Goal: Ask a question

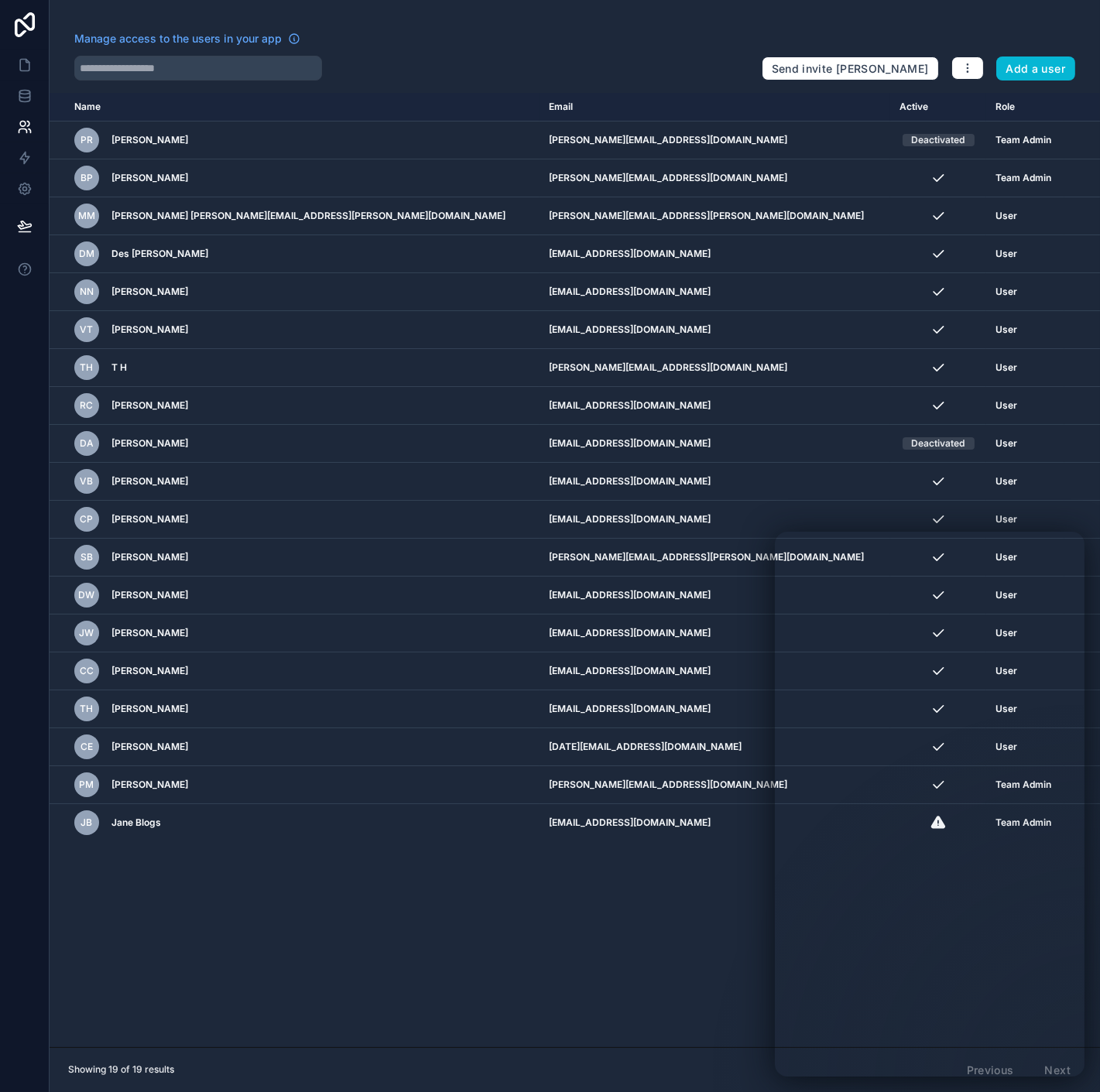
click at [599, 922] on div "Name Email Active Role [DOMAIN_NAME] PR [PERSON_NAME] [PERSON_NAME][EMAIL_ADDRE…" at bounding box center [575, 570] width 1050 height 954
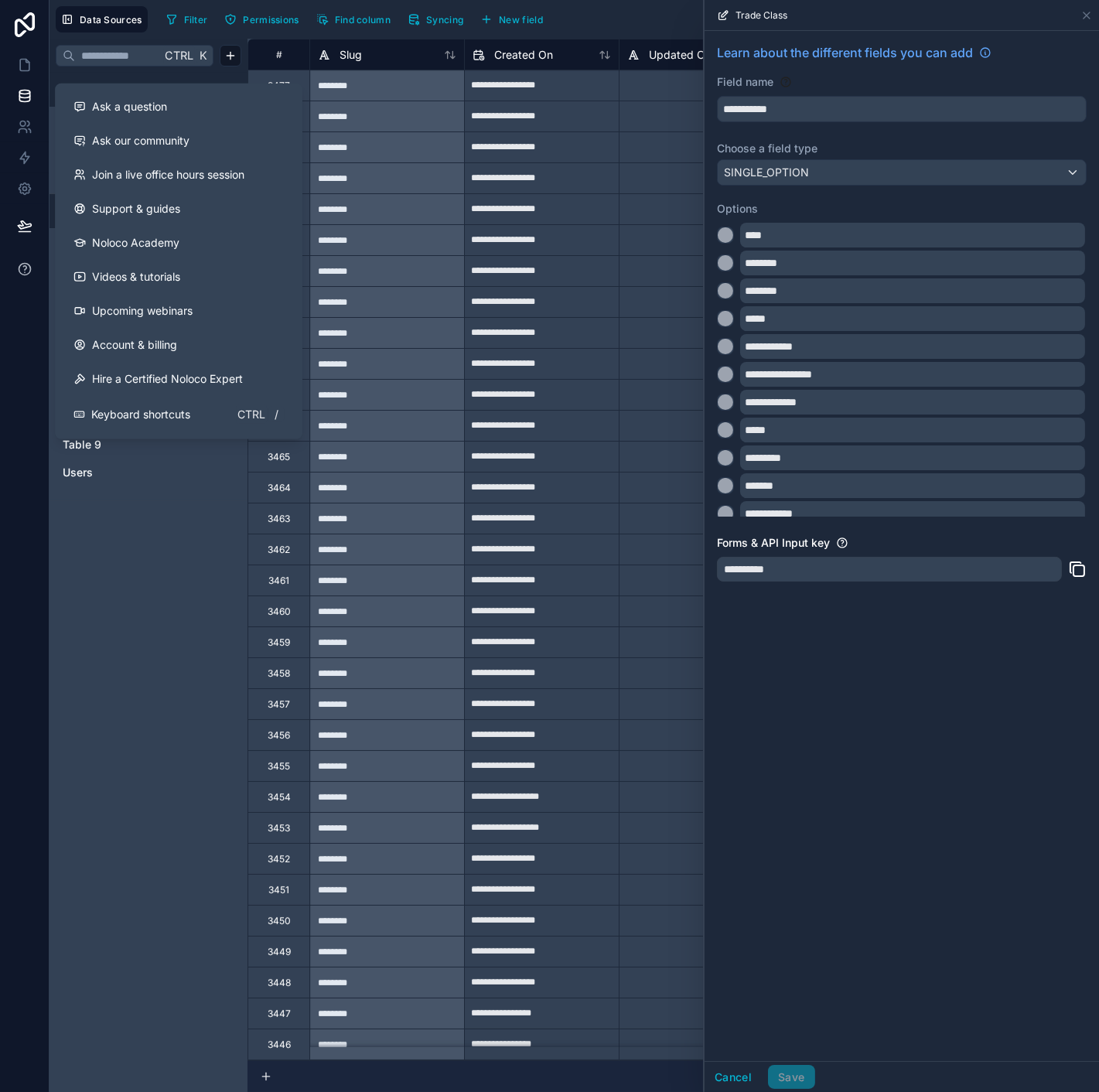
click at [19, 274] on icon at bounding box center [25, 270] width 16 height 16
click at [129, 114] on button "Ask a question" at bounding box center [179, 106] width 235 height 34
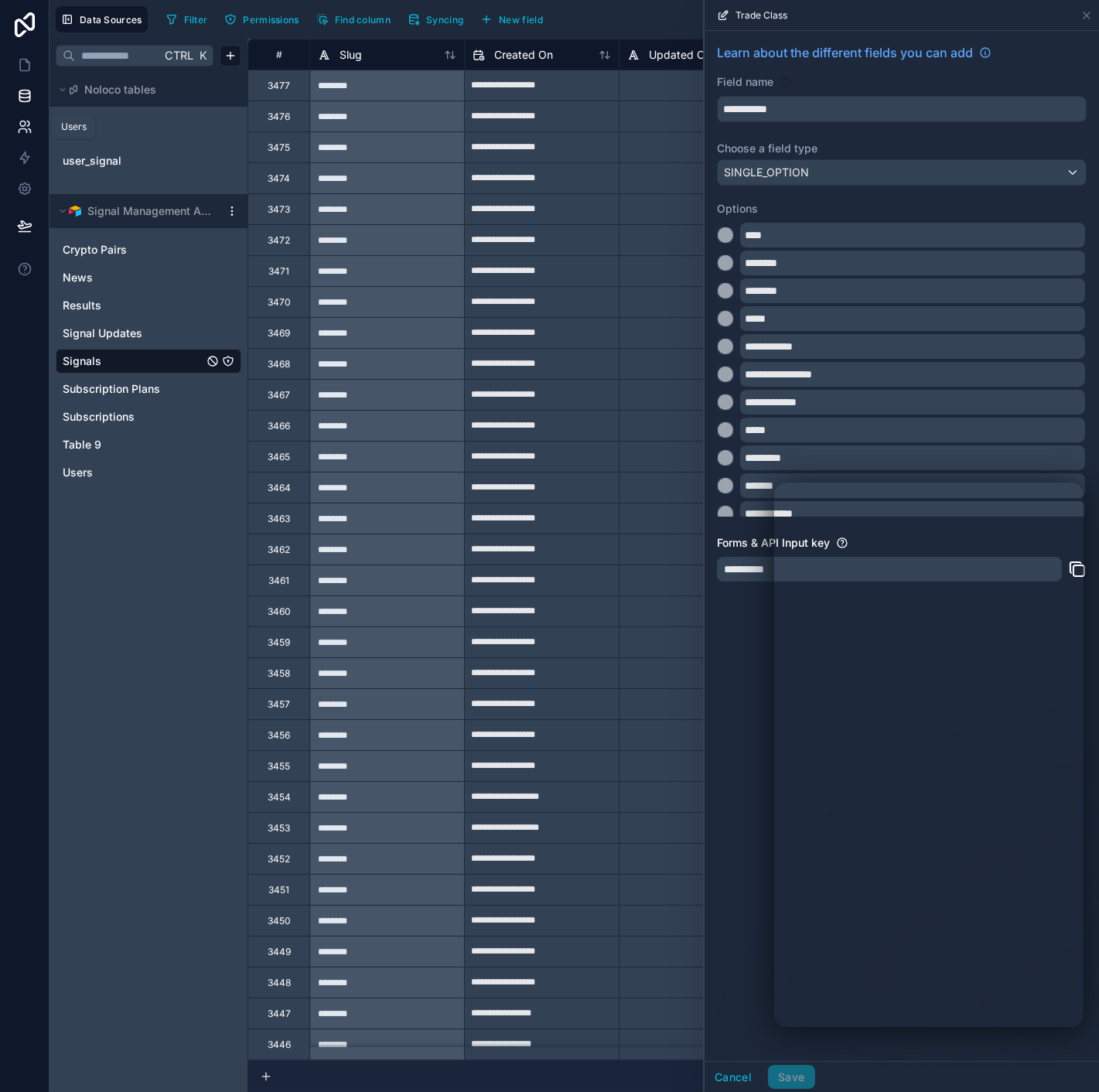
click at [27, 119] on icon at bounding box center [25, 127] width 16 height 16
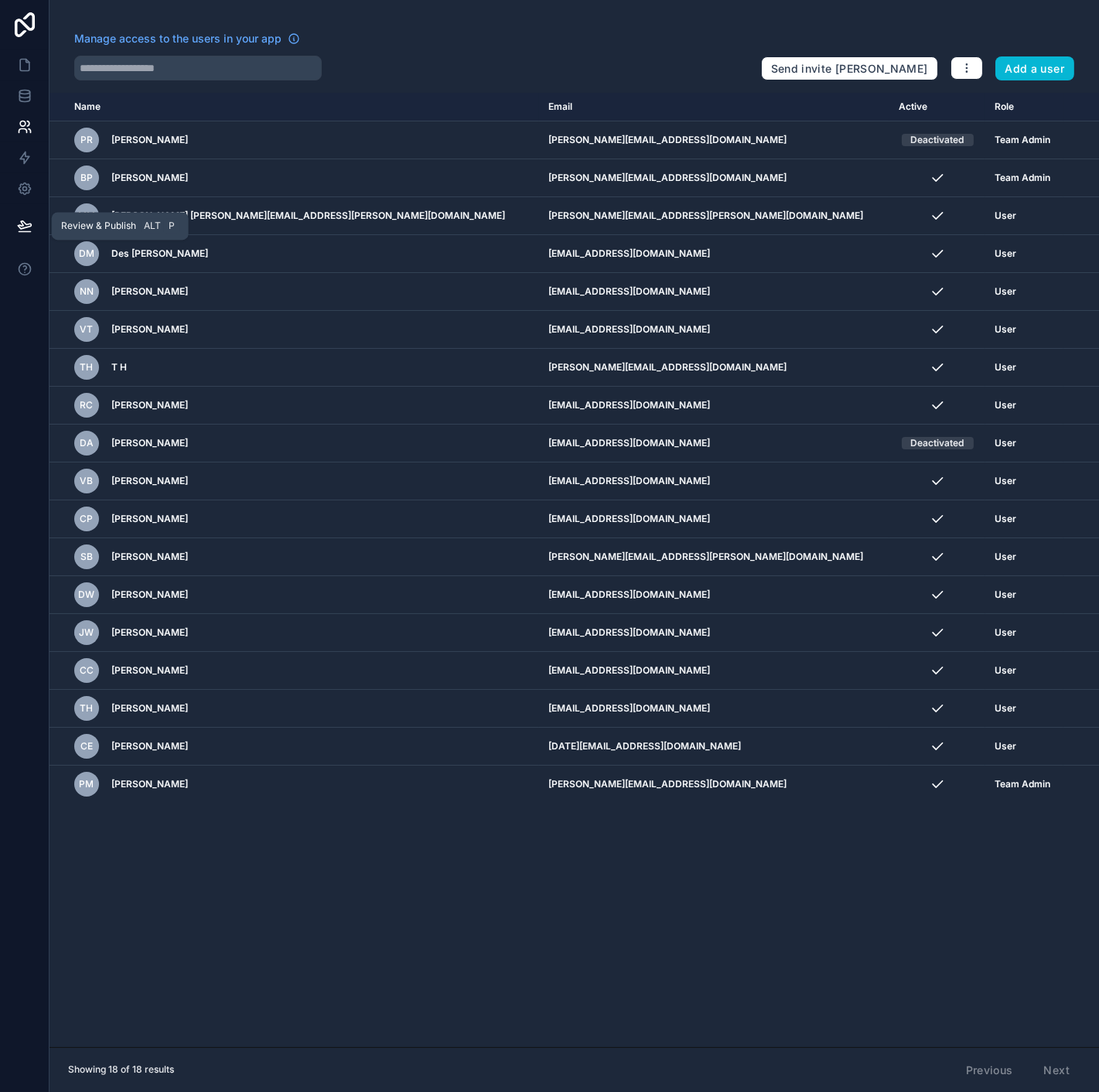
click at [23, 233] on icon at bounding box center [25, 226] width 16 height 16
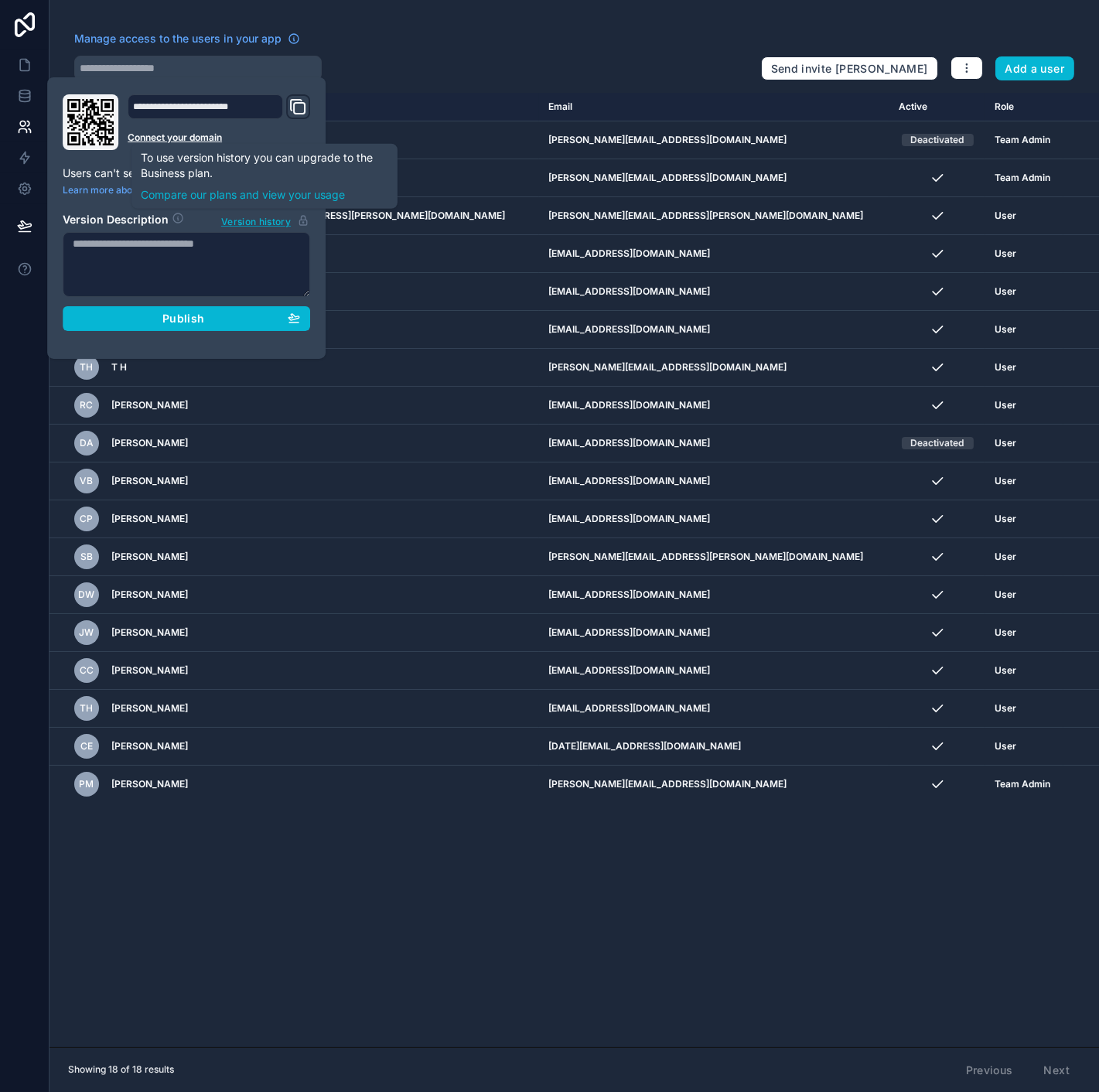
click at [265, 217] on span "Version history" at bounding box center [256, 220] width 69 height 16
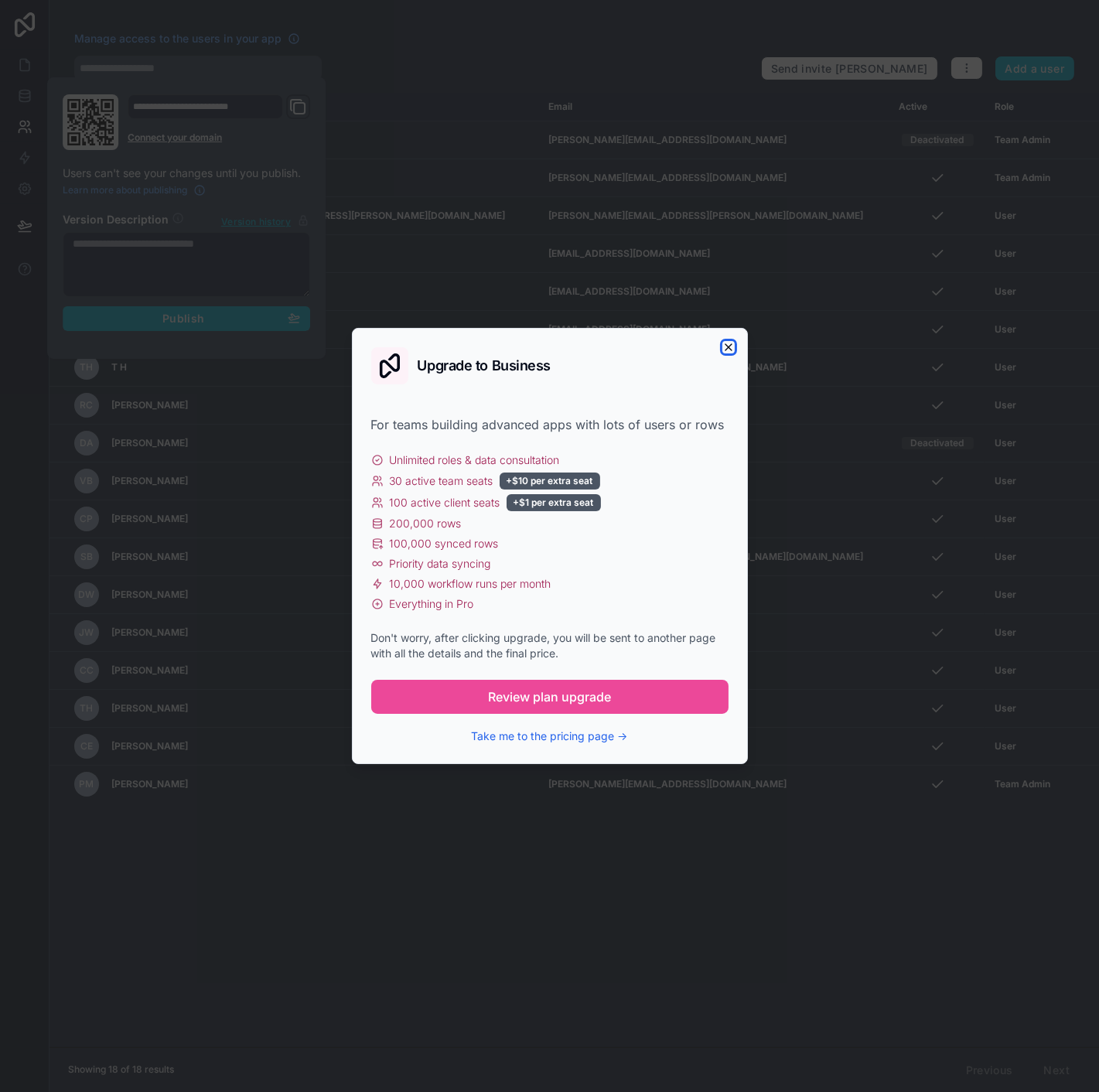
click at [725, 349] on icon "button" at bounding box center [728, 347] width 6 height 6
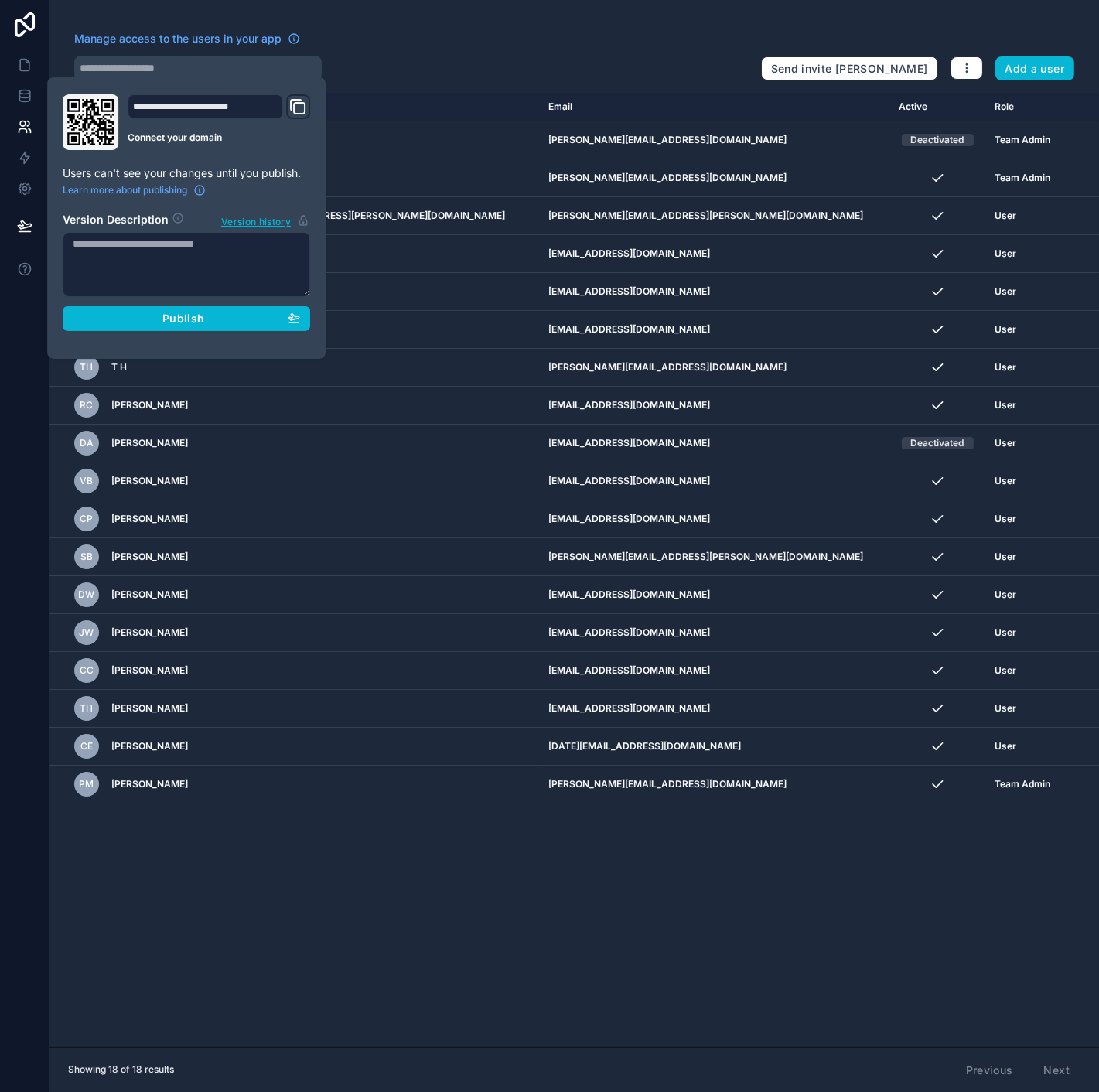
click at [27, 353] on div at bounding box center [25, 546] width 50 height 1092
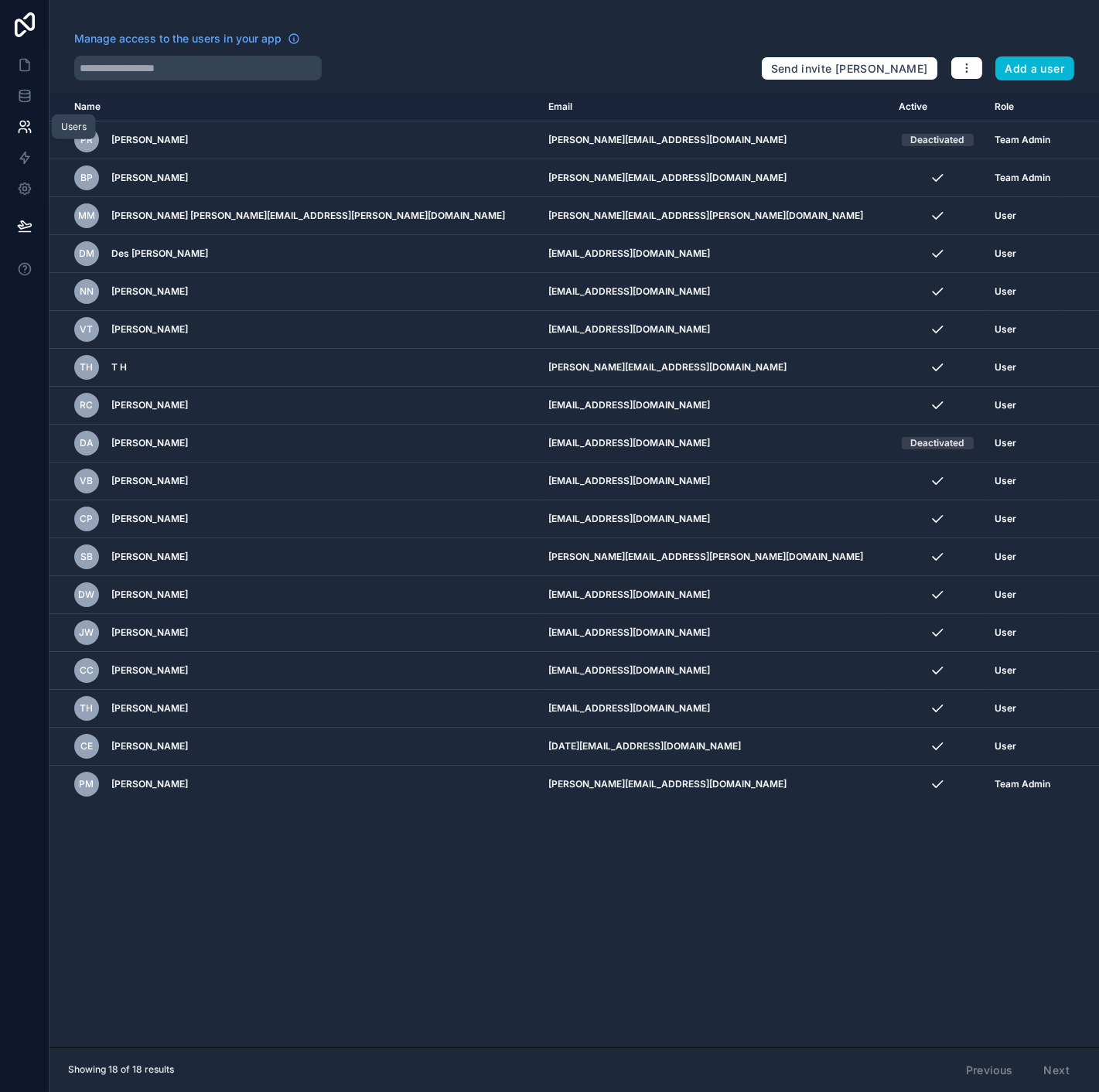
click at [25, 125] on icon at bounding box center [22, 123] width 5 height 5
